Goal: Information Seeking & Learning: Learn about a topic

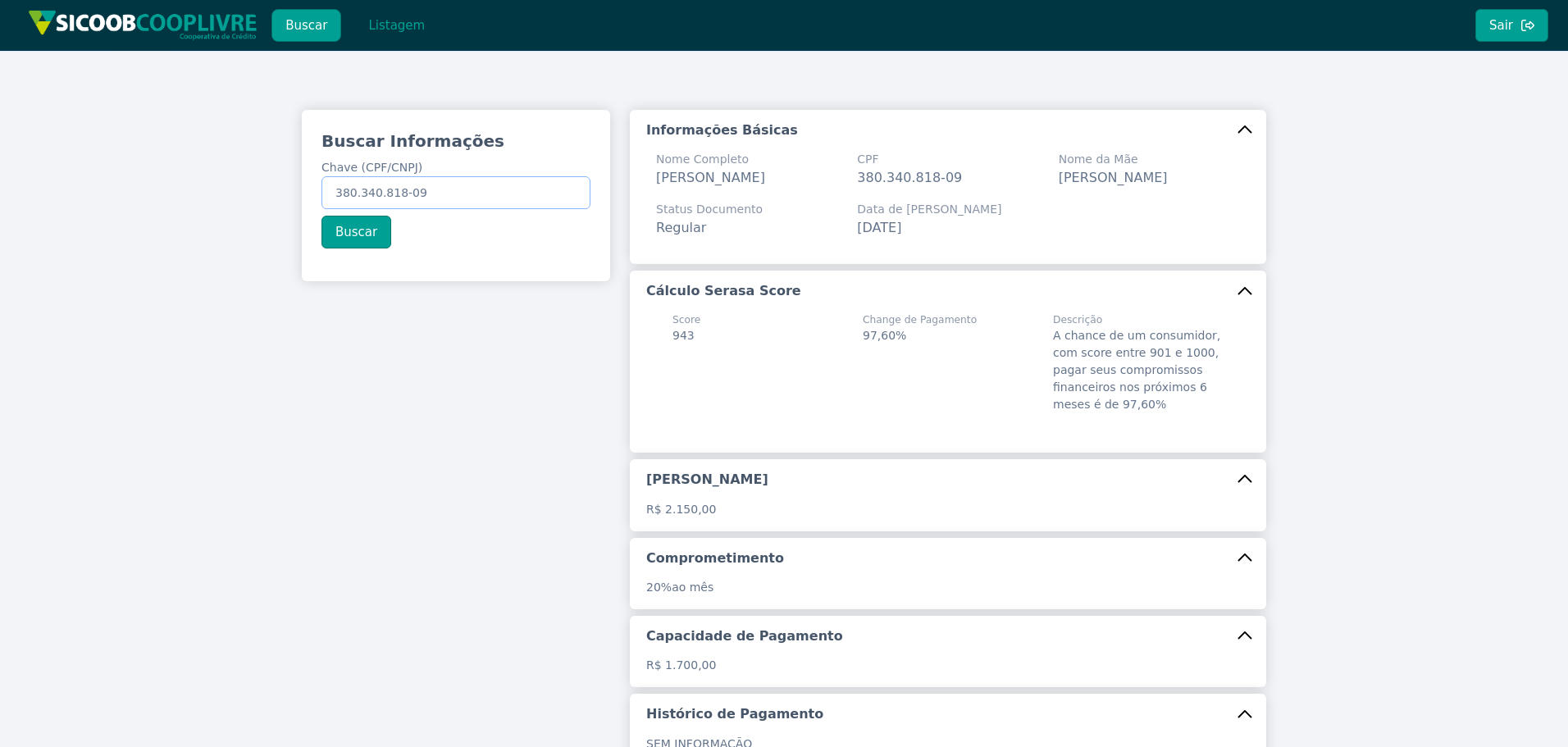
drag, startPoint x: 465, startPoint y: 193, endPoint x: 157, endPoint y: 188, distance: 308.0
click at [123, 190] on div "Buscar Informações Chave (CPF/CNPJ) 380.340.818-09 Buscar Informações Básicas N…" at bounding box center [784, 500] width 1568 height 898
paste input "20.885.801/0001-9"
type input "20.885.801/0001-99"
click at [348, 231] on button "Buscar" at bounding box center [357, 232] width 70 height 33
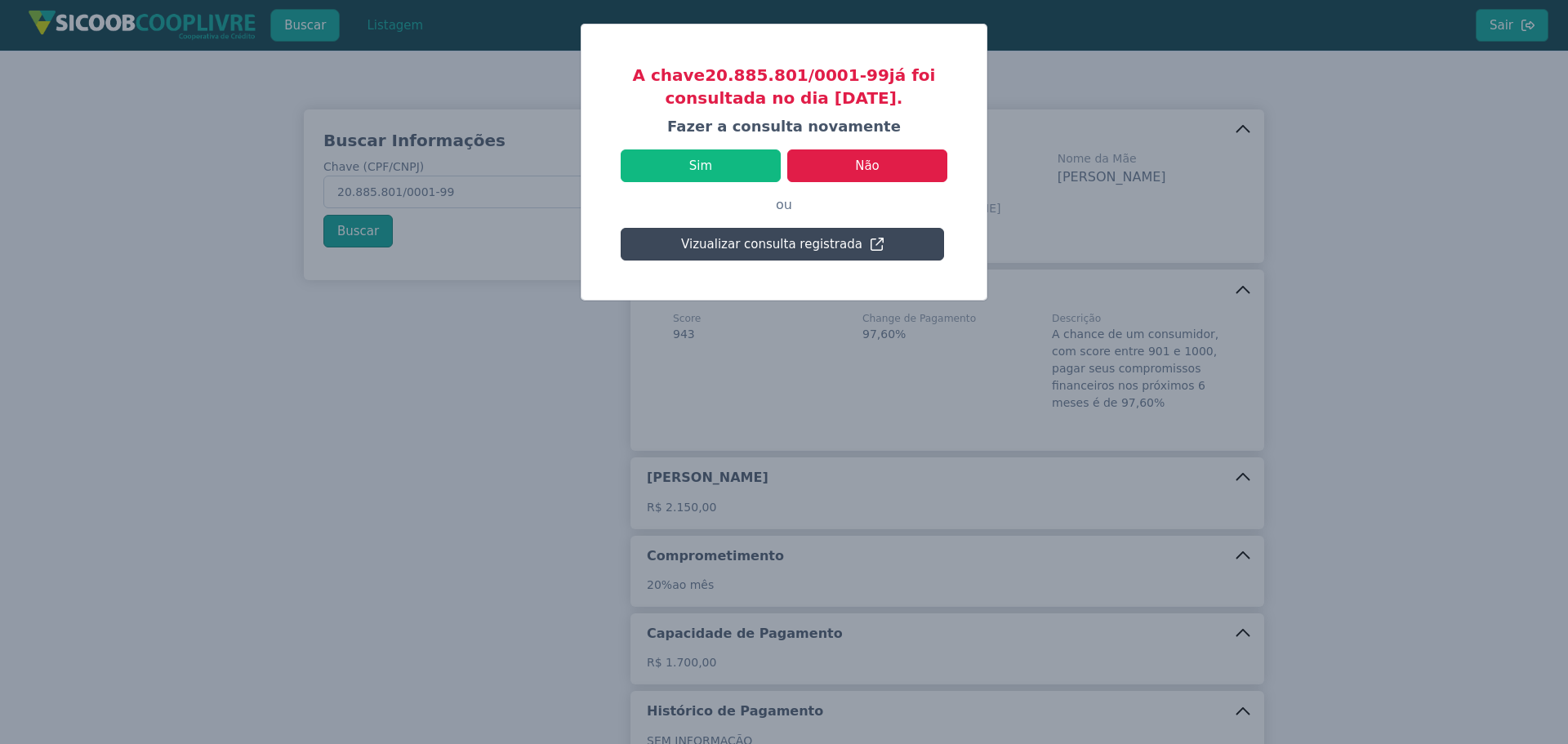
click at [829, 239] on button "Vizualizar consulta registrada" at bounding box center [782, 244] width 323 height 33
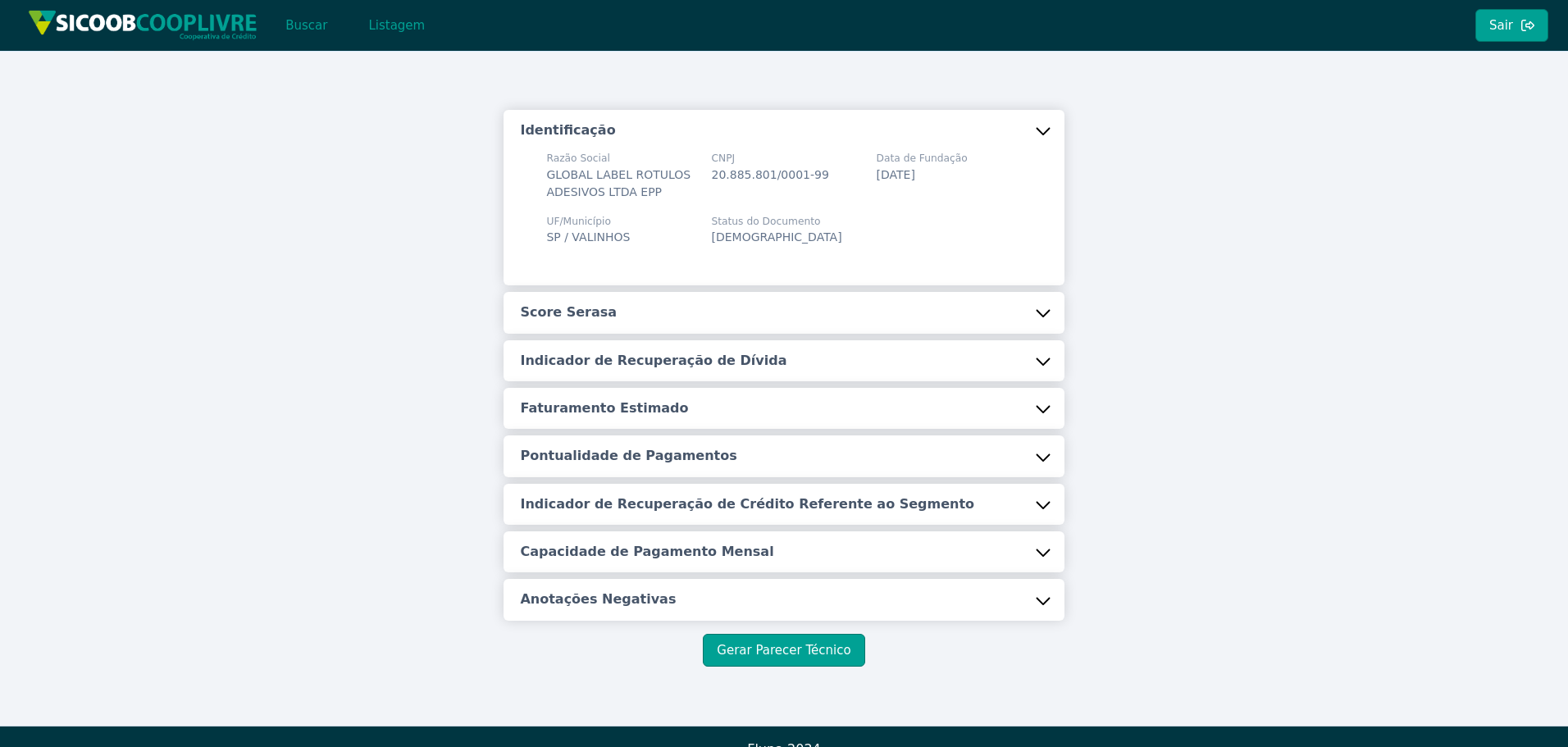
click at [727, 325] on button "Score Serasa" at bounding box center [784, 313] width 560 height 41
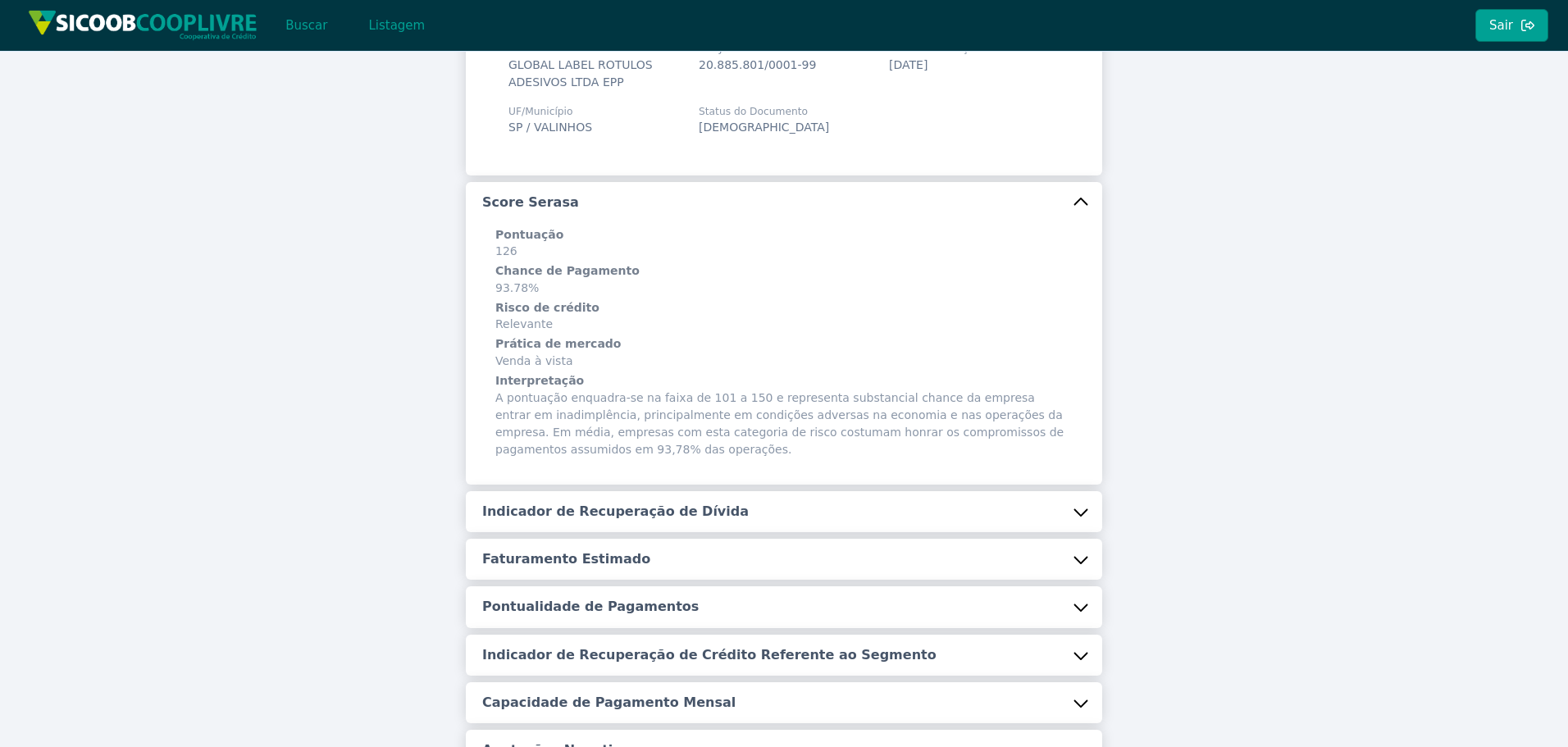
scroll to position [246, 0]
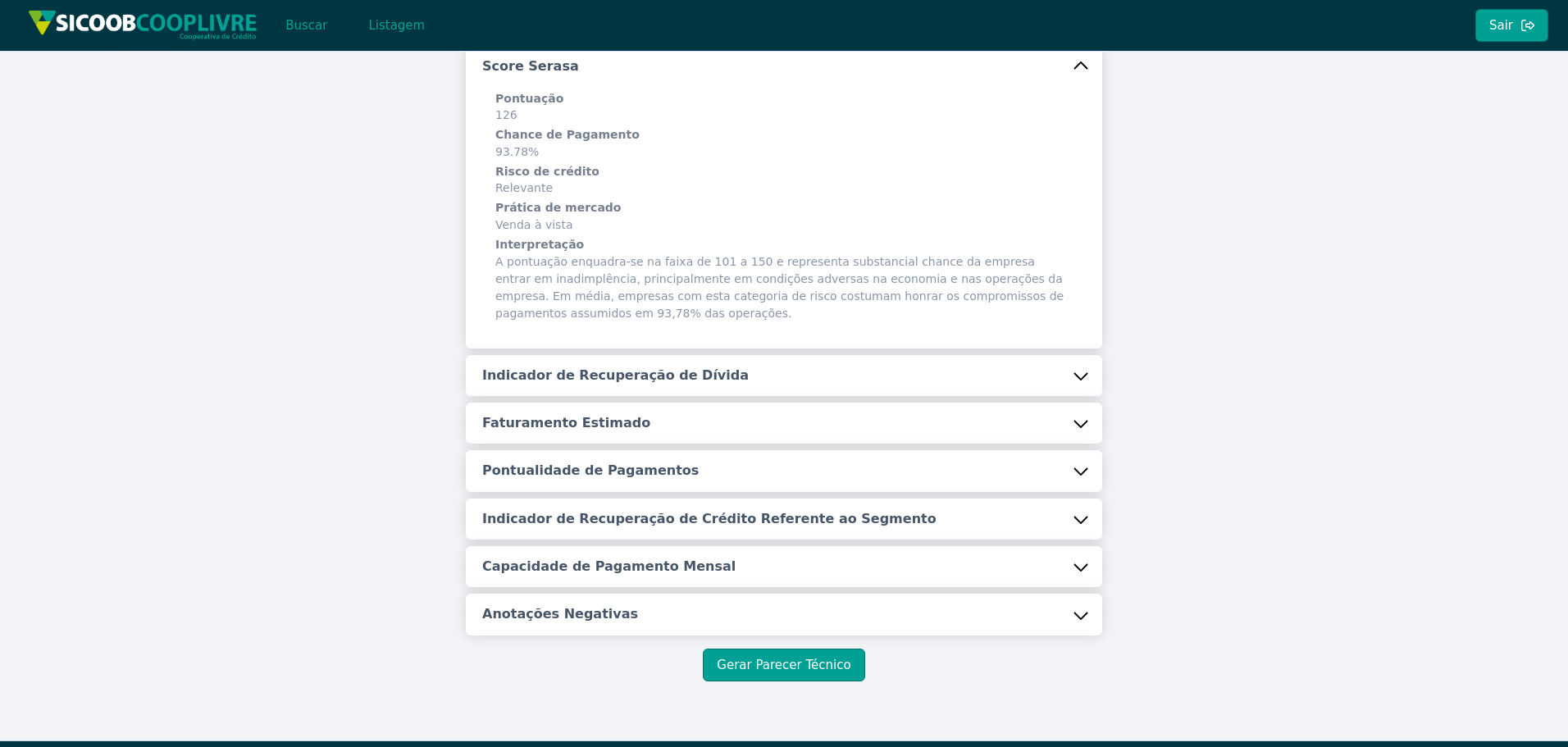
click at [655, 372] on h5 "Indicador de Recuperação de Dívida" at bounding box center [615, 375] width 267 height 18
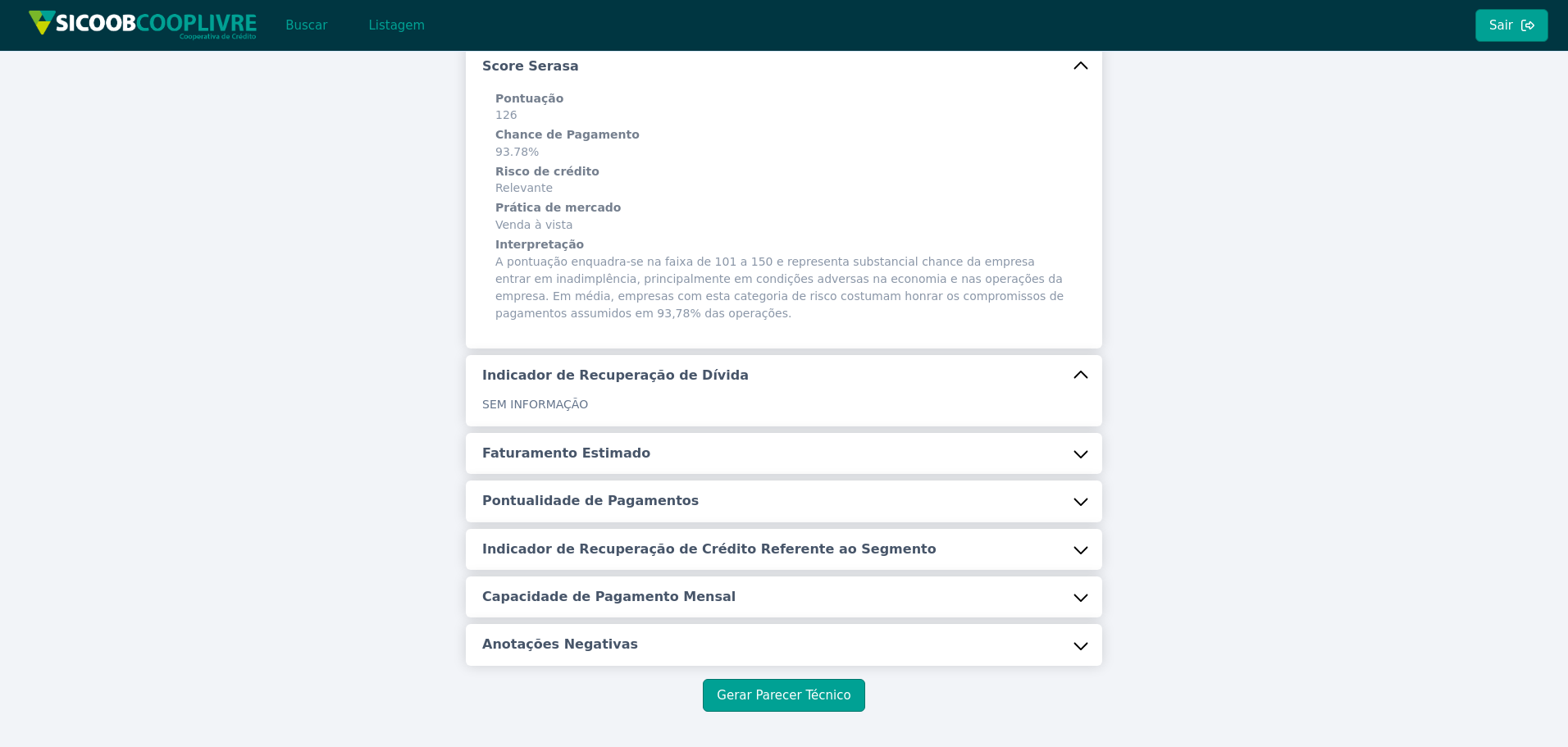
click at [611, 467] on button "Faturamento Estimado" at bounding box center [784, 454] width 636 height 41
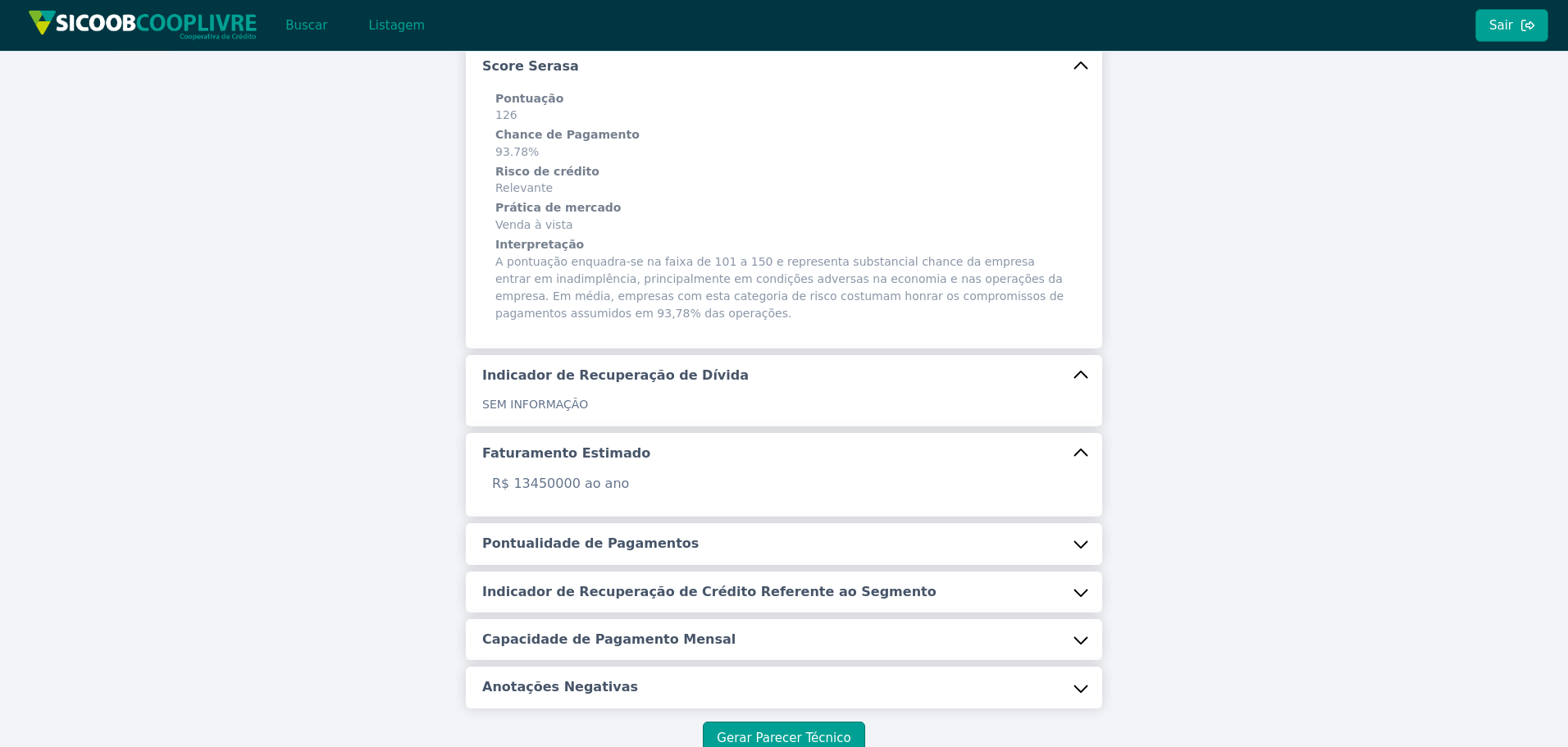
click at [595, 536] on h5 "Pontualidade de Pagamentos" at bounding box center [590, 543] width 216 height 18
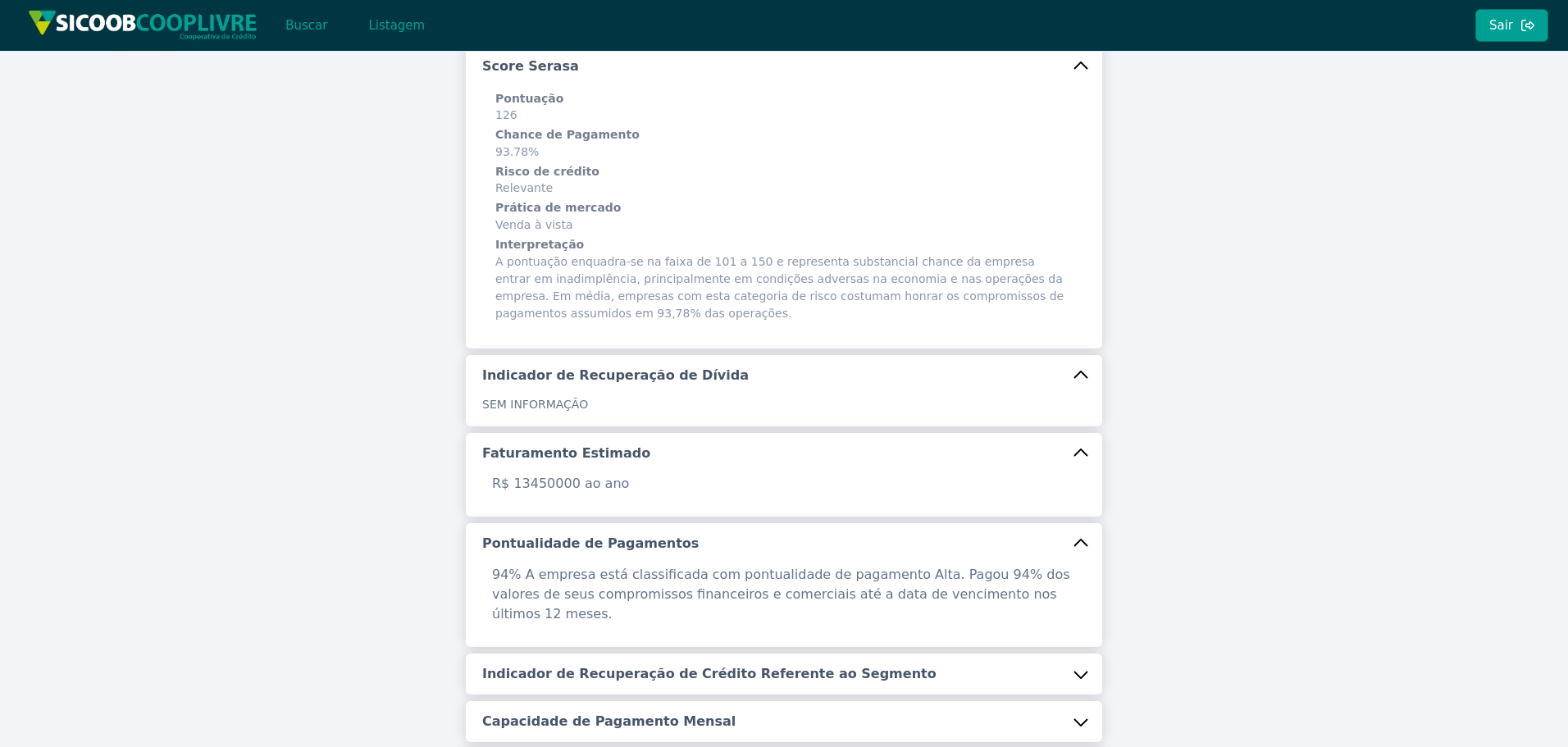
click at [618, 654] on button "Indicador de Recuperação de Crédito Referente ao Segmento" at bounding box center [784, 675] width 636 height 41
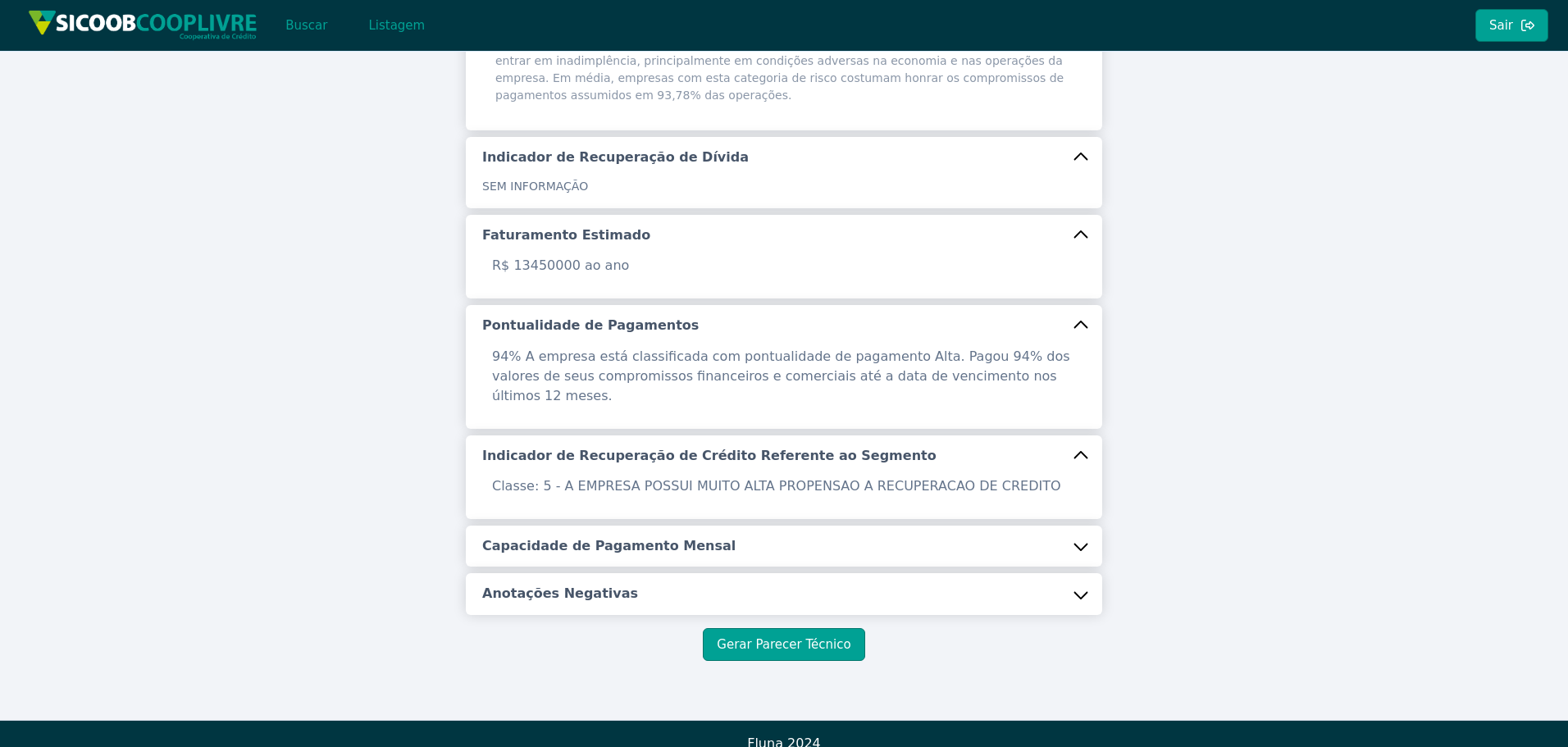
click at [608, 537] on h5 "Capacidade de Pagamento Mensal" at bounding box center [609, 546] width 254 height 18
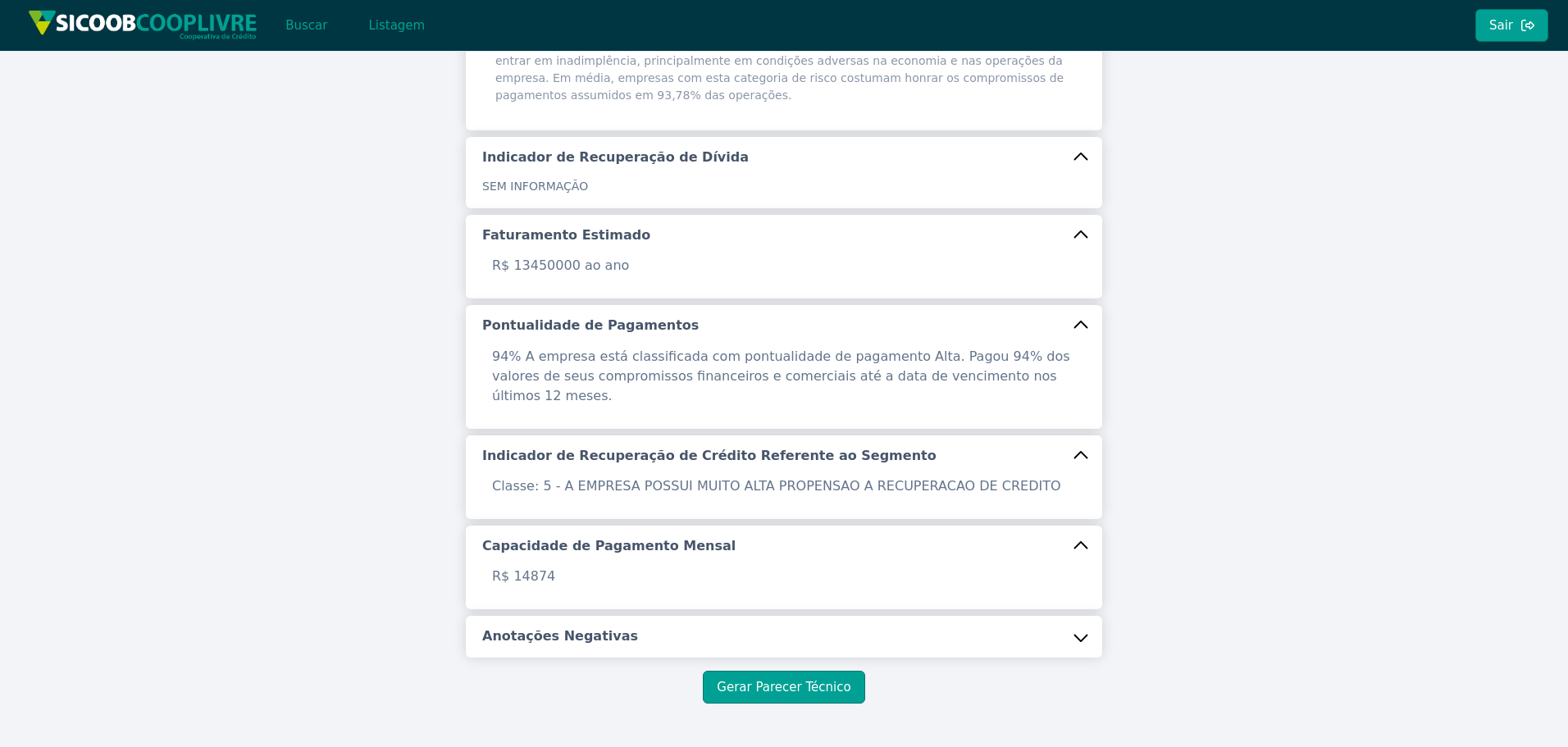
click at [593, 616] on button "Anotações Negativas" at bounding box center [784, 636] width 636 height 41
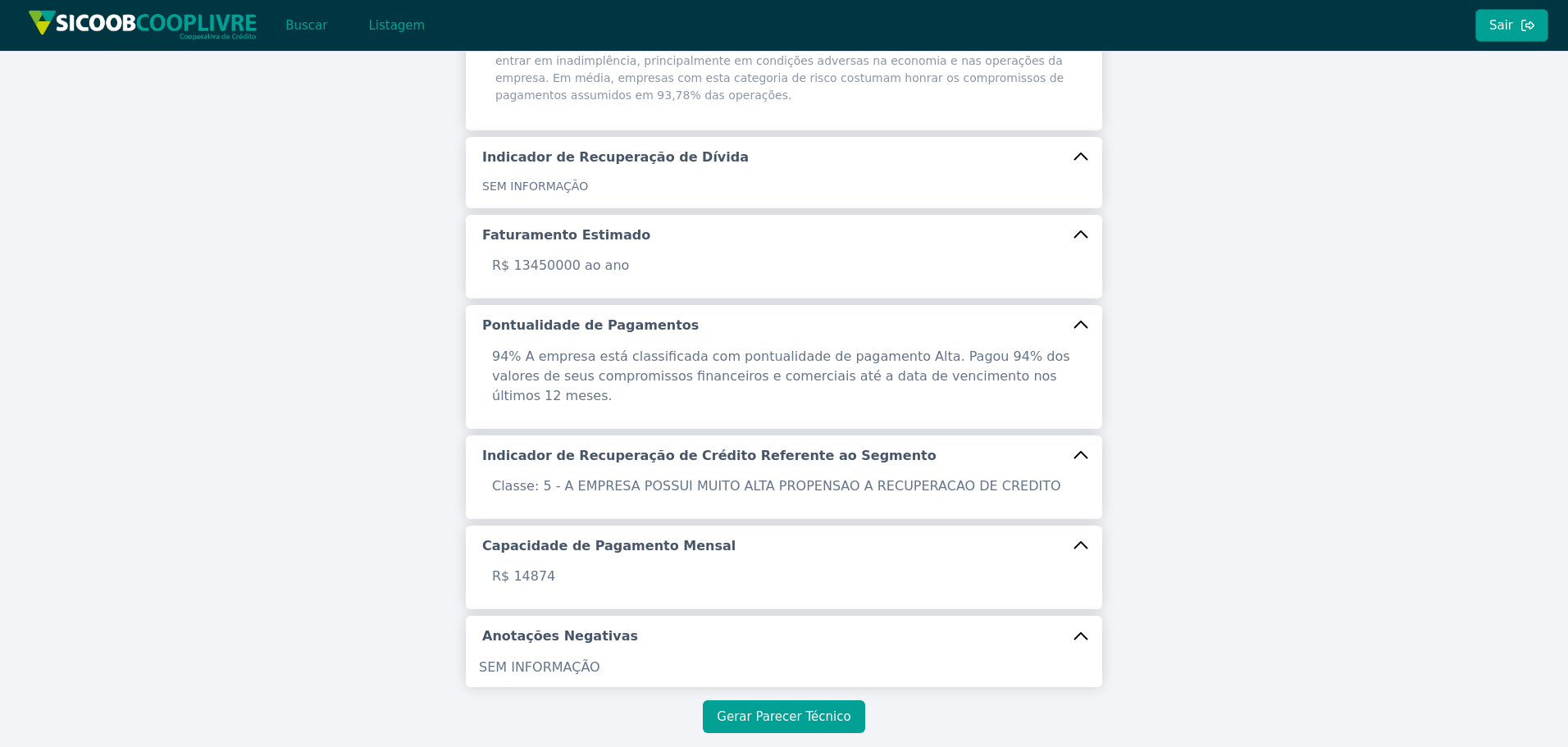
click at [774, 700] on button "Gerar Parecer Técnico" at bounding box center [784, 716] width 162 height 33
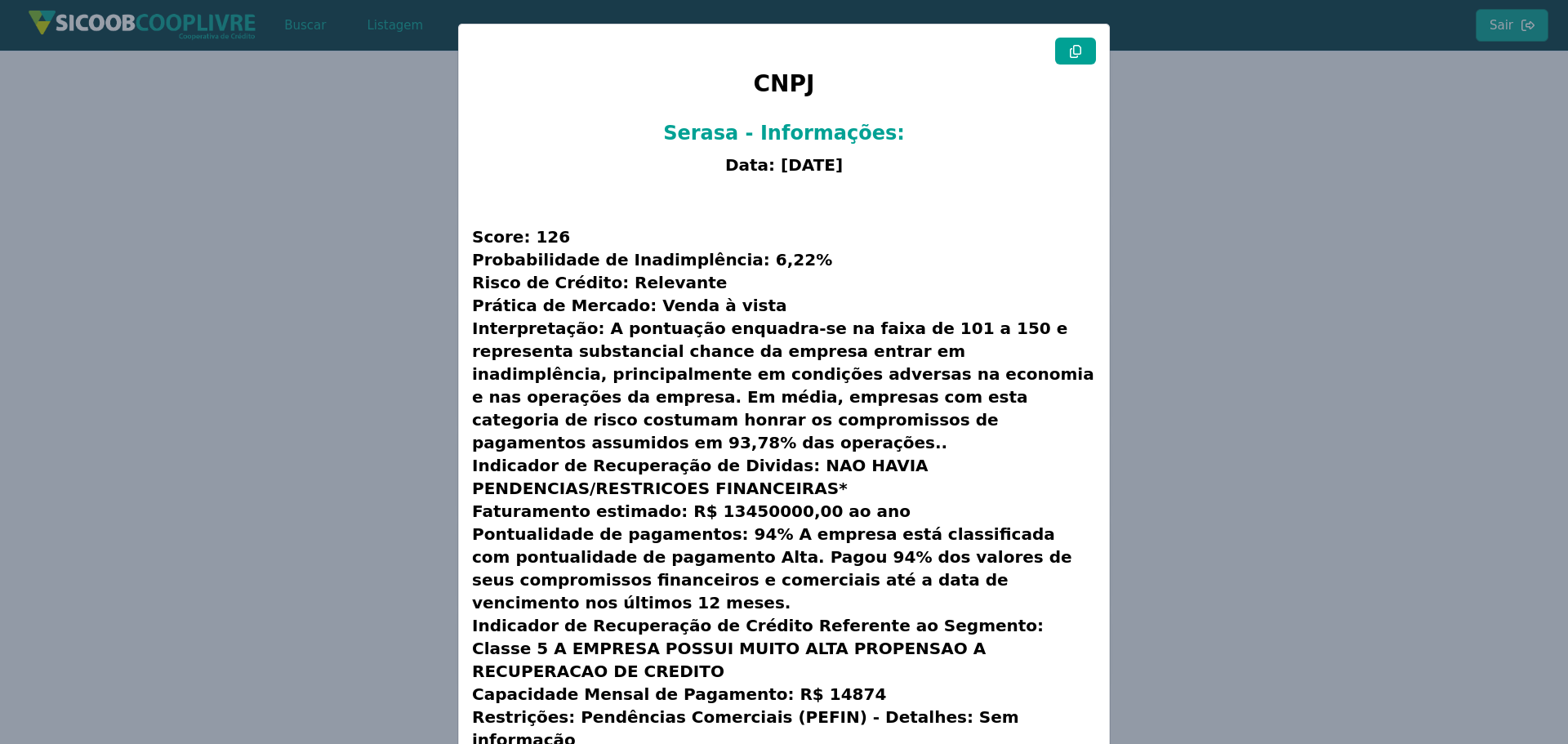
click at [1065, 43] on button at bounding box center [1075, 51] width 41 height 27
click at [1070, 53] on icon at bounding box center [1075, 51] width 11 height 13
click at [246, 220] on modal-container "CNPJ Serasa - Informações: Data: [DATE] Score: 126 Probabilidade de Inadimplênc…" at bounding box center [784, 372] width 1568 height 744
